Goal: Leave review/rating: Leave review/rating

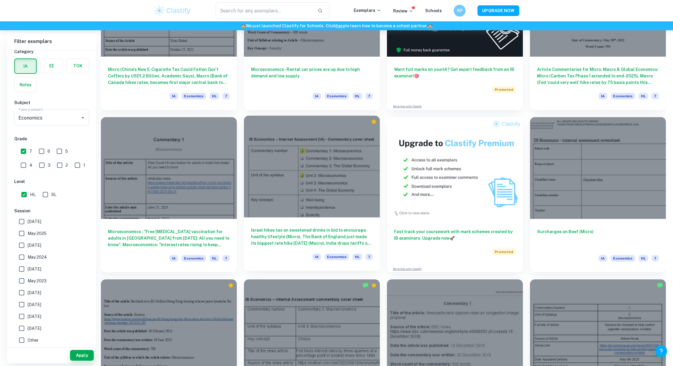
scroll to position [255, 0]
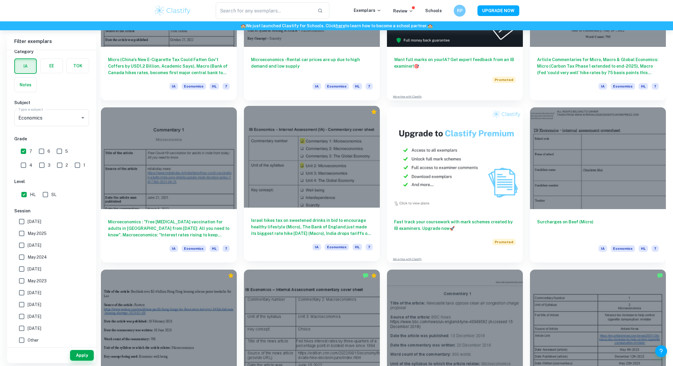
click at [313, 193] on div at bounding box center [312, 157] width 136 height 102
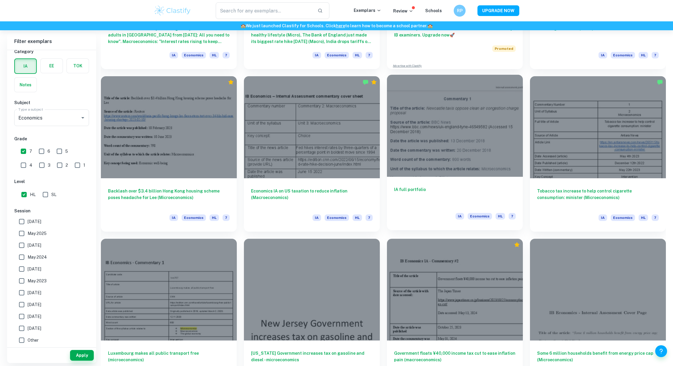
scroll to position [513, 0]
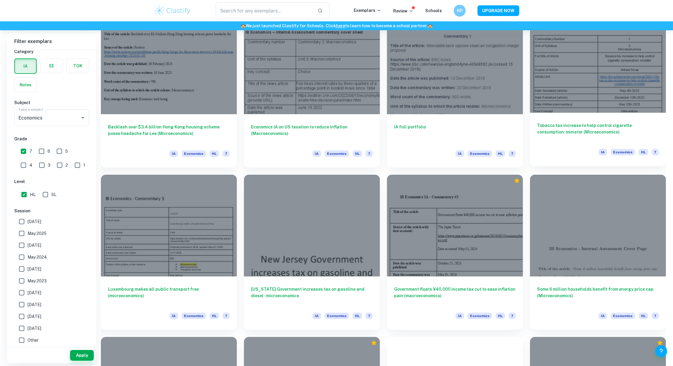
click at [561, 86] on div at bounding box center [598, 62] width 136 height 102
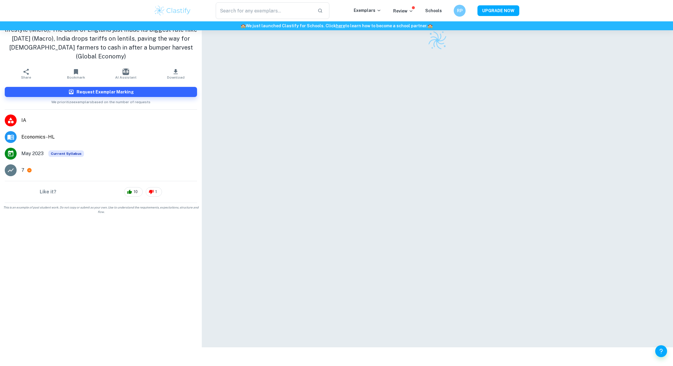
scroll to position [28, 0]
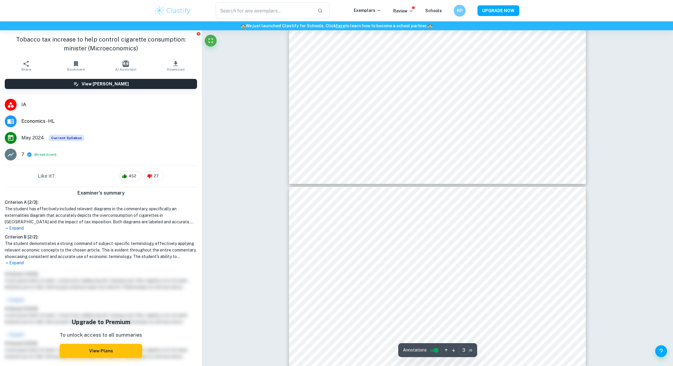
scroll to position [1207, 0]
type input "6"
